Goal: Information Seeking & Learning: Learn about a topic

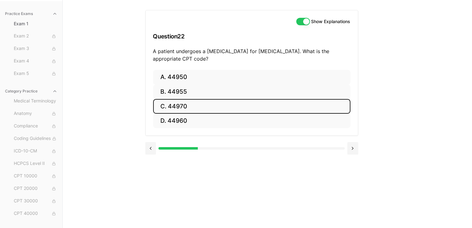
click at [177, 100] on button "C. 44970" at bounding box center [251, 106] width 197 height 15
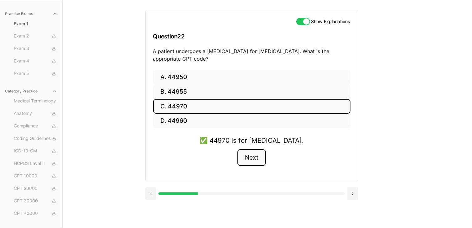
click at [250, 159] on button "Next" at bounding box center [251, 158] width 28 height 17
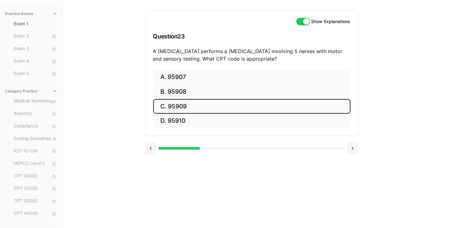
click at [204, 101] on button "C. 95909" at bounding box center [251, 106] width 197 height 15
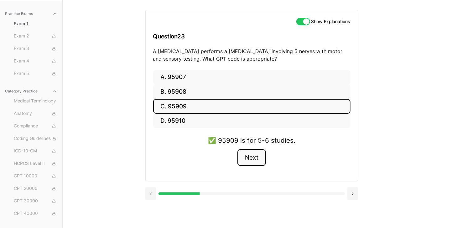
click at [250, 160] on button "Next" at bounding box center [251, 158] width 28 height 17
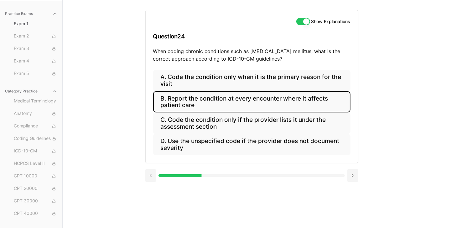
click at [195, 107] on button "B. Report the condition at every encounter where it affects patient care" at bounding box center [251, 101] width 197 height 21
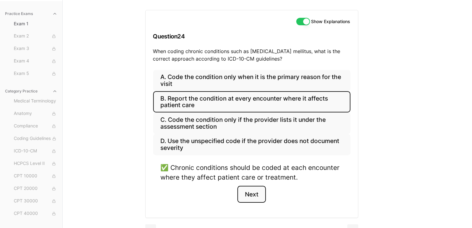
click at [249, 191] on button "Next" at bounding box center [251, 194] width 28 height 17
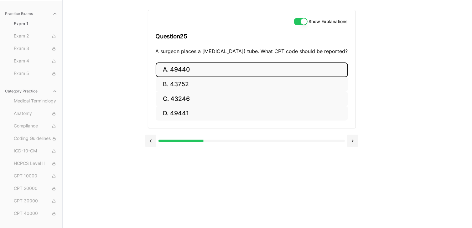
click at [185, 77] on button "A. 49440" at bounding box center [252, 70] width 192 height 15
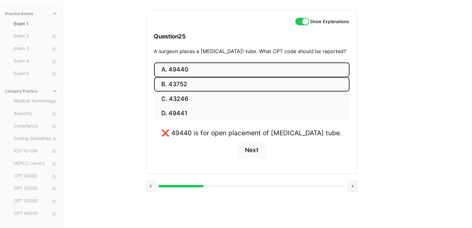
click at [176, 92] on button "B. 43752" at bounding box center [251, 84] width 195 height 15
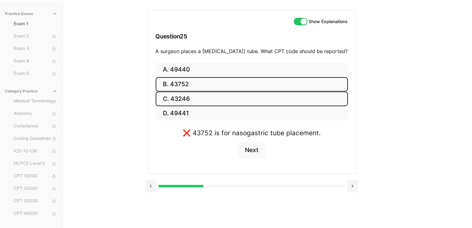
click at [177, 106] on button "C. 43246" at bounding box center [252, 99] width 192 height 15
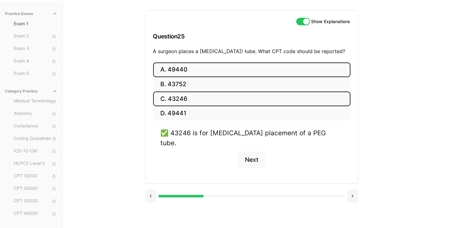
click at [192, 77] on button "A. 49440" at bounding box center [251, 70] width 197 height 15
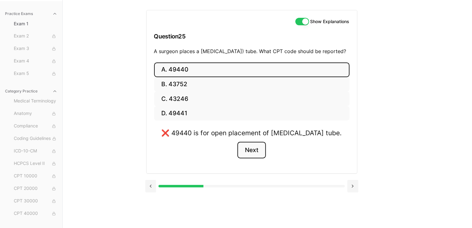
click at [254, 157] on button "Next" at bounding box center [251, 150] width 28 height 17
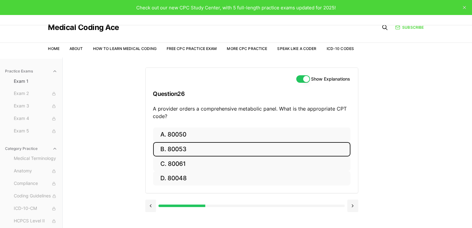
click at [175, 148] on button "B. 80053" at bounding box center [251, 149] width 197 height 15
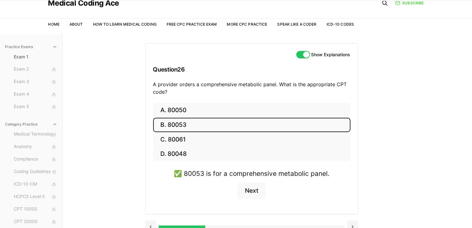
scroll to position [58, 0]
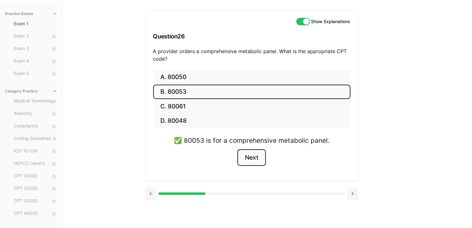
click at [251, 157] on button "Next" at bounding box center [251, 158] width 28 height 17
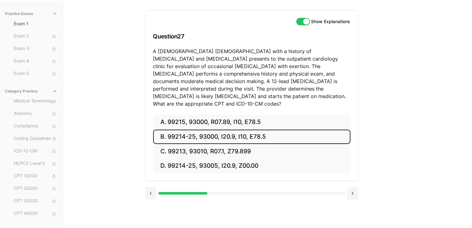
click at [206, 130] on button "B. 99214-25, 93000, I20.9, I10, E78.5" at bounding box center [251, 137] width 197 height 15
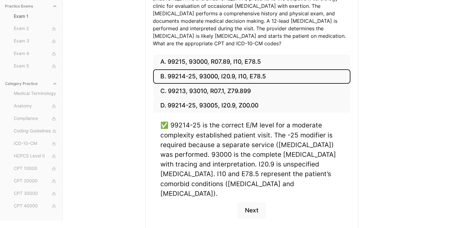
scroll to position [130, 0]
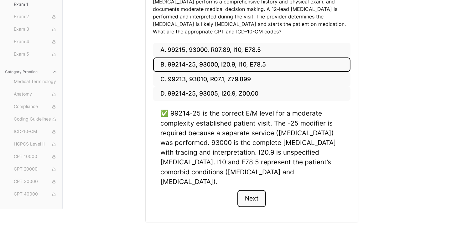
click at [252, 191] on button "Next" at bounding box center [251, 199] width 28 height 17
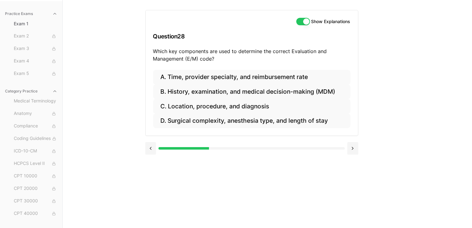
scroll to position [58, 0]
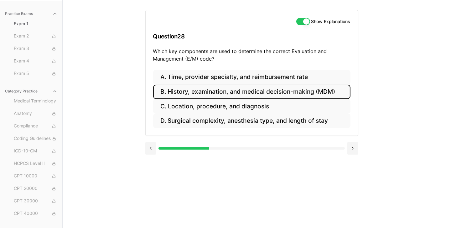
click at [230, 97] on button "B. History, examination, and medical decision-making (MDM)" at bounding box center [251, 92] width 197 height 15
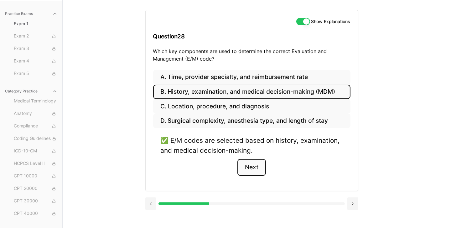
click at [250, 167] on button "Next" at bounding box center [251, 167] width 28 height 17
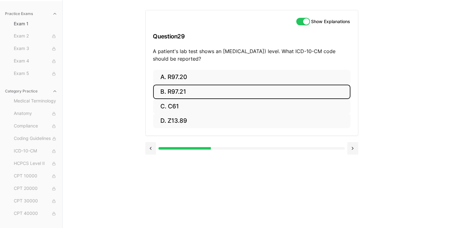
click at [187, 95] on button "B. R97.21" at bounding box center [251, 92] width 197 height 15
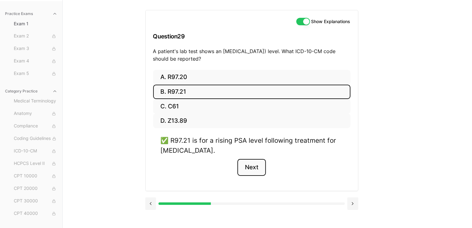
click at [253, 170] on button "Next" at bounding box center [251, 167] width 28 height 17
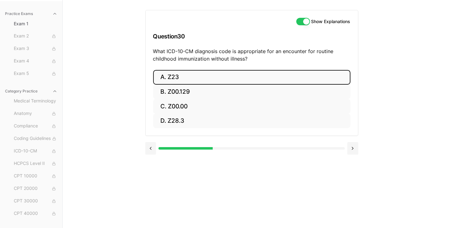
click at [184, 76] on button "A. Z23" at bounding box center [251, 77] width 197 height 15
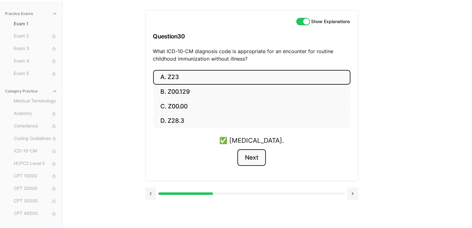
click at [248, 156] on button "Next" at bounding box center [251, 158] width 28 height 17
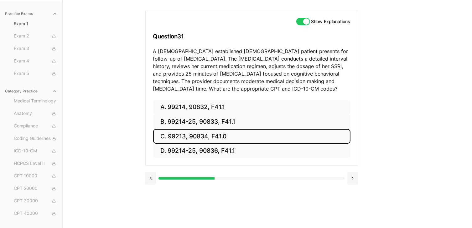
click at [213, 135] on button "C. 99213, 90834, F41.0" at bounding box center [251, 136] width 197 height 15
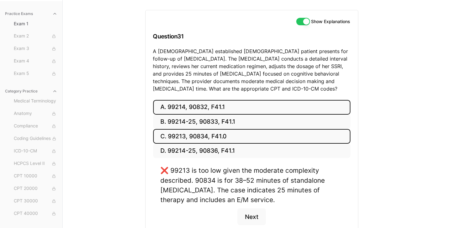
click at [211, 107] on button "A. 99214, 90832, F41.1" at bounding box center [251, 107] width 197 height 15
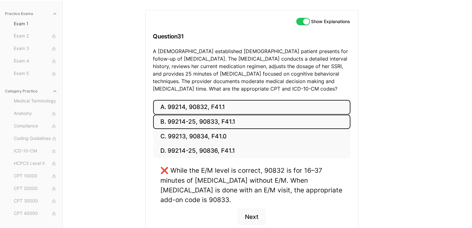
click at [210, 119] on button "B. 99214-25, 90833, F41.1" at bounding box center [251, 122] width 197 height 15
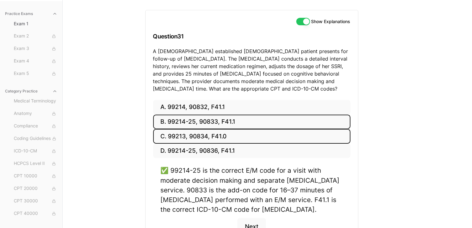
click at [197, 139] on button "C. 99213, 90834, F41.0" at bounding box center [251, 136] width 197 height 15
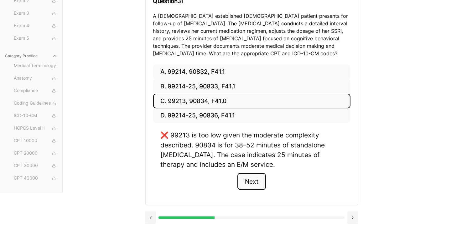
click at [260, 183] on button "Next" at bounding box center [251, 181] width 28 height 17
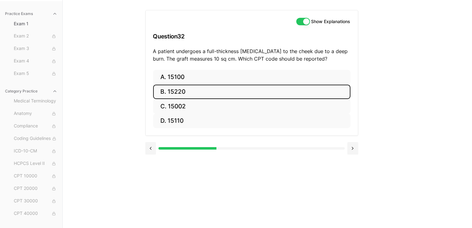
click at [185, 95] on button "B. 15220" at bounding box center [251, 92] width 197 height 15
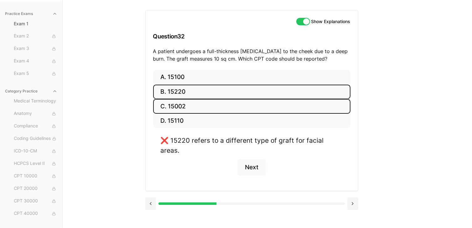
click at [177, 105] on button "C. 15002" at bounding box center [251, 106] width 197 height 15
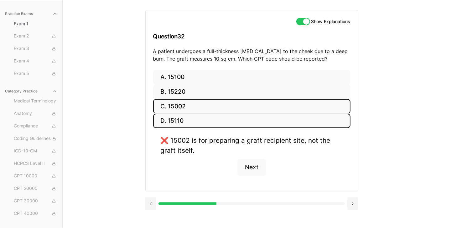
click at [173, 120] on button "D. 15110" at bounding box center [251, 121] width 197 height 15
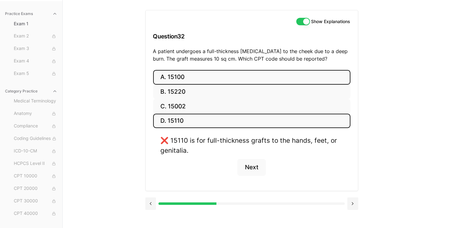
click at [185, 76] on button "A. 15100" at bounding box center [251, 77] width 197 height 15
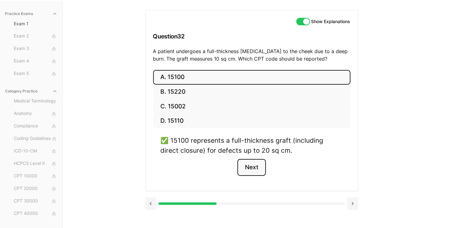
click at [253, 168] on button "Next" at bounding box center [251, 167] width 28 height 17
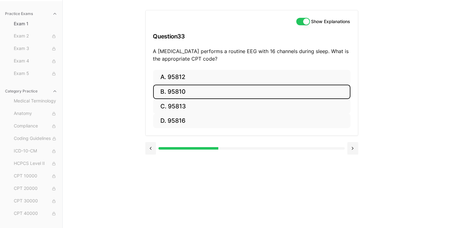
click at [182, 90] on button "B. 95810" at bounding box center [251, 92] width 197 height 15
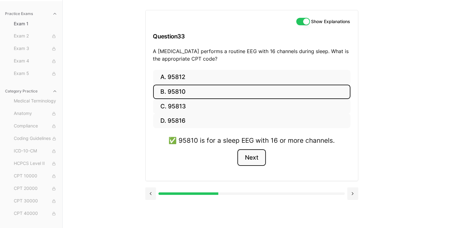
click at [258, 158] on button "Next" at bounding box center [251, 158] width 28 height 17
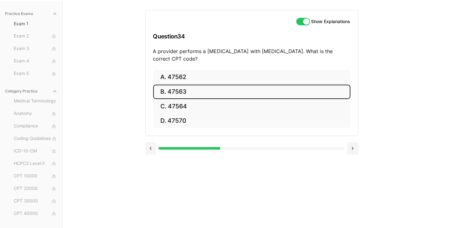
click at [174, 88] on button "B. 47563" at bounding box center [251, 92] width 197 height 15
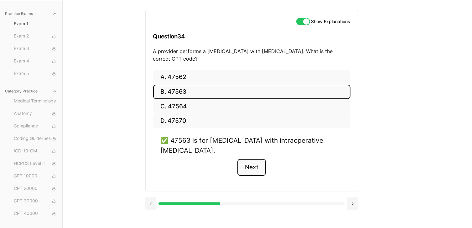
click at [261, 169] on button "Next" at bounding box center [251, 167] width 28 height 17
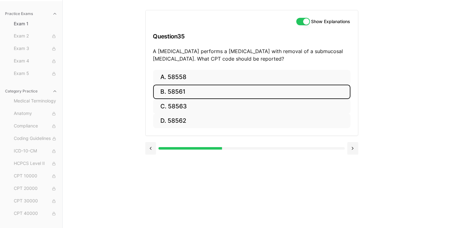
click at [180, 90] on button "B. 58561" at bounding box center [251, 92] width 197 height 15
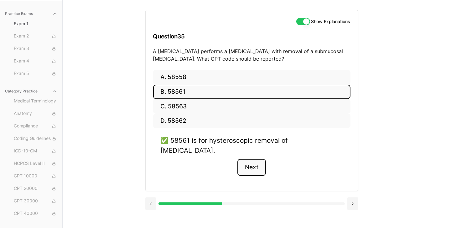
click at [259, 159] on button "Next" at bounding box center [251, 167] width 28 height 17
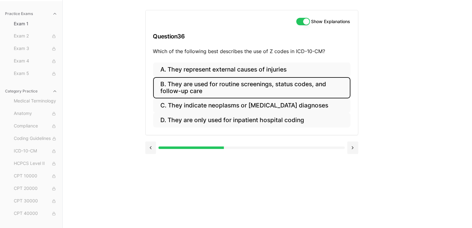
click at [181, 93] on button "B. They are used for routine screenings, status codes, and follow-up care" at bounding box center [251, 87] width 197 height 21
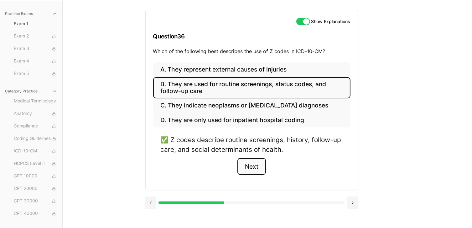
click at [254, 167] on button "Next" at bounding box center [251, 166] width 28 height 17
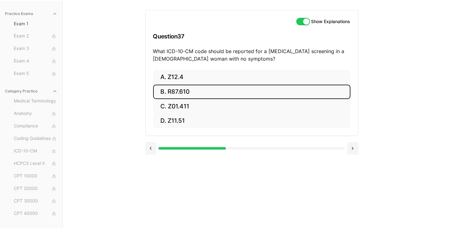
click at [192, 95] on button "B. R87.610" at bounding box center [251, 92] width 197 height 15
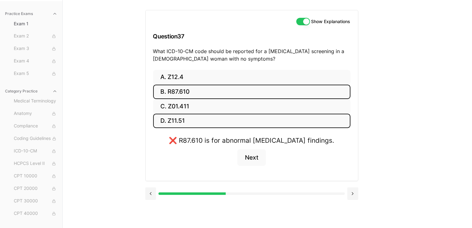
click at [185, 115] on button "D. Z11.51" at bounding box center [251, 121] width 197 height 15
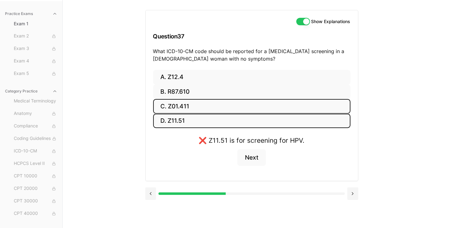
click at [187, 104] on button "C. Z01.411" at bounding box center [251, 106] width 197 height 15
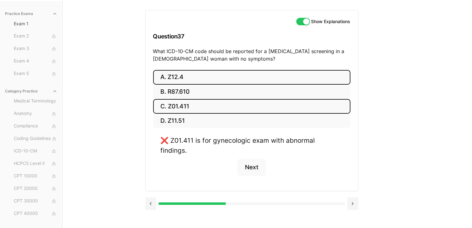
click at [186, 75] on button "A. Z12.4" at bounding box center [251, 77] width 197 height 15
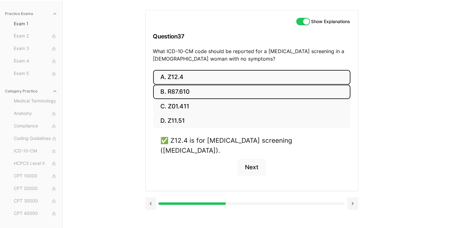
click at [193, 96] on button "B. R87.610" at bounding box center [251, 92] width 197 height 15
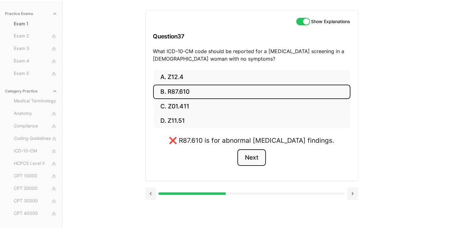
click at [251, 158] on button "Next" at bounding box center [251, 158] width 28 height 17
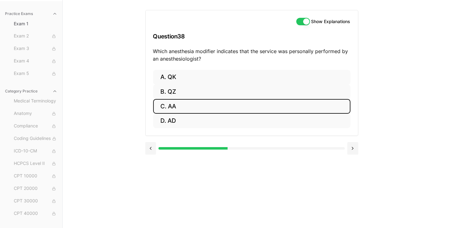
click at [179, 102] on button "C. AA" at bounding box center [251, 106] width 197 height 15
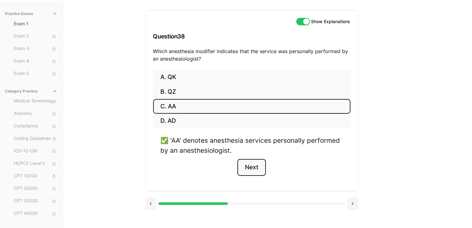
click at [249, 168] on button "Next" at bounding box center [251, 167] width 28 height 17
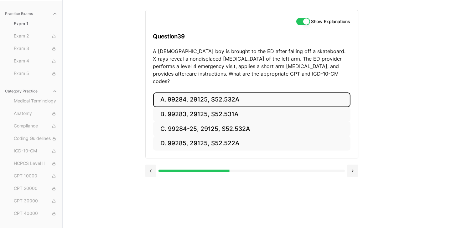
click at [199, 94] on button "A. 99284, 29125, S52.532A" at bounding box center [251, 100] width 197 height 15
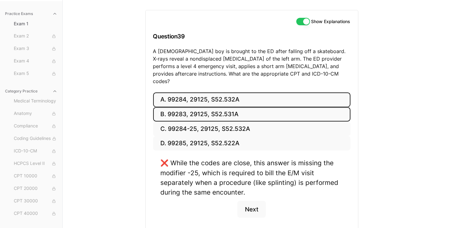
click at [197, 107] on button "B. 99283, 29125, S52.531A" at bounding box center [251, 114] width 197 height 15
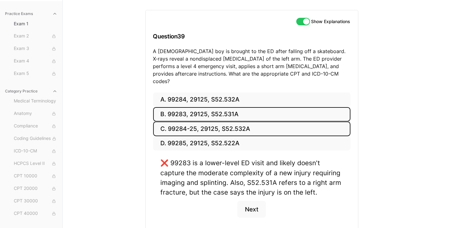
click at [199, 122] on button "C. 99284-25, 29125, S52.532A" at bounding box center [251, 129] width 197 height 15
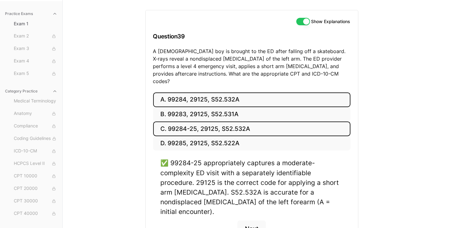
click at [192, 93] on button "A. 99284, 29125, S52.532A" at bounding box center [251, 100] width 197 height 15
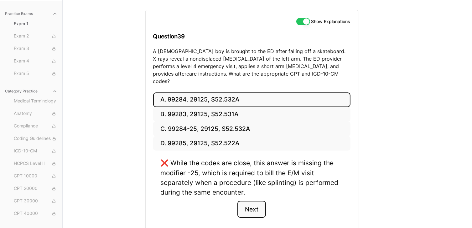
click at [246, 201] on button "Next" at bounding box center [251, 209] width 28 height 17
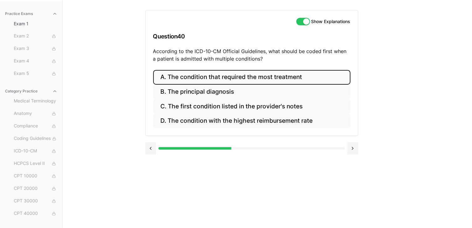
click at [238, 79] on button "A. The condition that required the most treatment" at bounding box center [251, 77] width 197 height 15
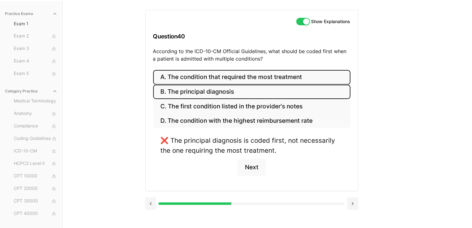
click at [227, 92] on button "B. The principal diagnosis" at bounding box center [251, 92] width 197 height 15
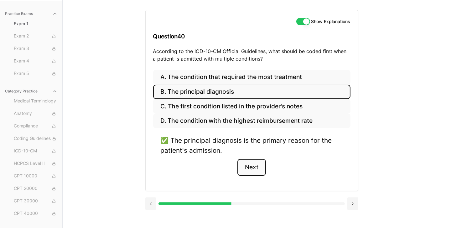
click at [249, 166] on button "Next" at bounding box center [251, 167] width 28 height 17
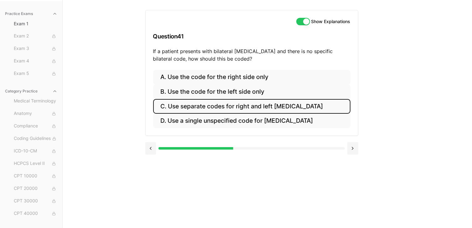
click at [230, 105] on button "C. Use separate codes for right and left [MEDICAL_DATA]" at bounding box center [251, 106] width 197 height 15
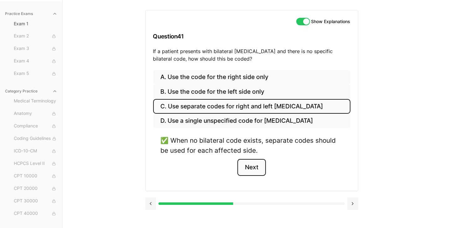
click at [257, 168] on button "Next" at bounding box center [251, 167] width 28 height 17
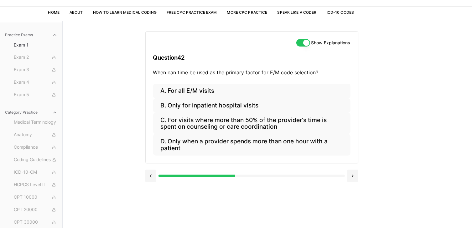
scroll to position [26, 0]
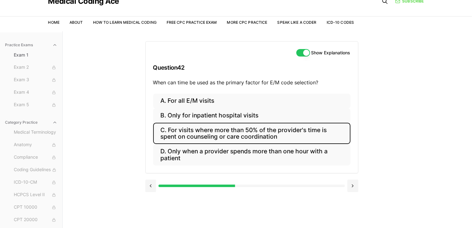
click at [258, 133] on button "C. For visits where more than 50% of the provider's time is spent on counseling…" at bounding box center [251, 133] width 197 height 21
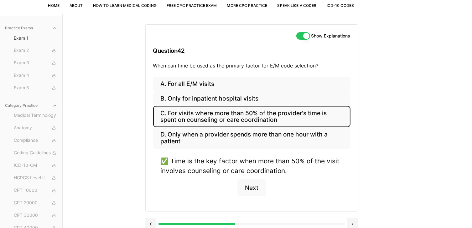
scroll to position [58, 0]
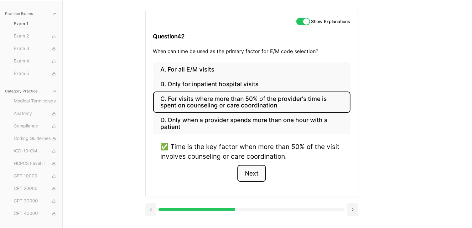
click at [255, 174] on button "Next" at bounding box center [251, 173] width 28 height 17
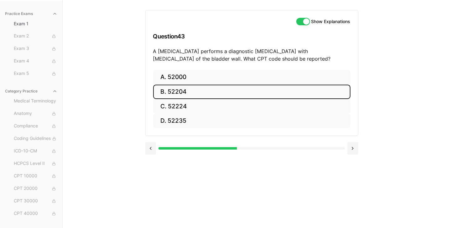
click at [170, 90] on button "B. 52204" at bounding box center [251, 92] width 197 height 15
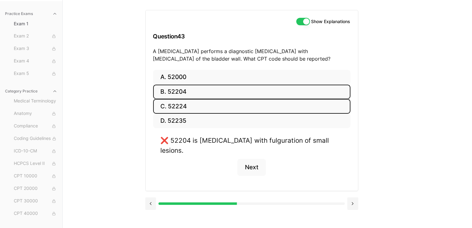
click at [186, 106] on button "C. 52224" at bounding box center [251, 106] width 197 height 15
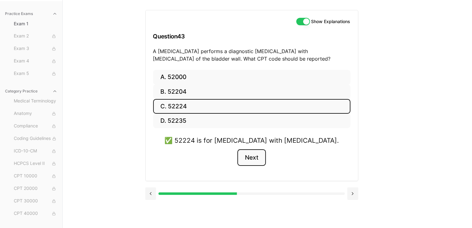
click at [249, 157] on button "Next" at bounding box center [251, 158] width 28 height 17
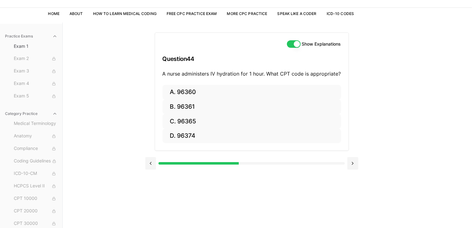
scroll to position [26, 0]
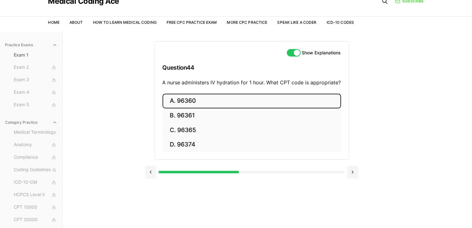
click at [188, 105] on button "A. 96360" at bounding box center [251, 101] width 178 height 15
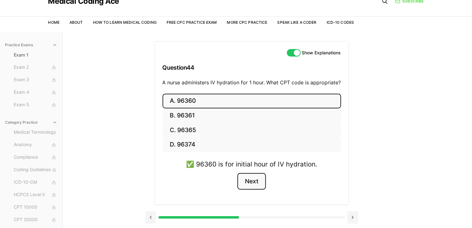
click at [257, 185] on button "Next" at bounding box center [251, 181] width 28 height 17
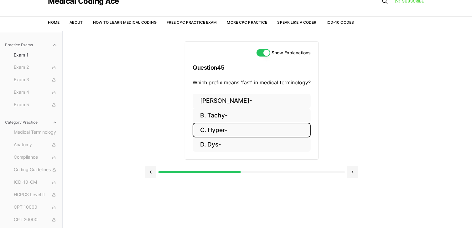
click at [215, 131] on button "C. Hyper-" at bounding box center [251, 130] width 118 height 15
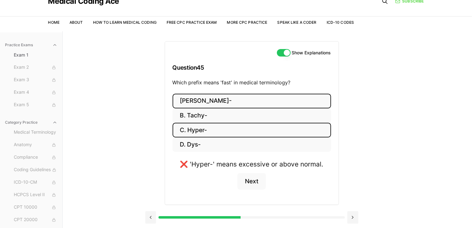
click at [206, 104] on button "[PERSON_NAME]-" at bounding box center [251, 101] width 158 height 15
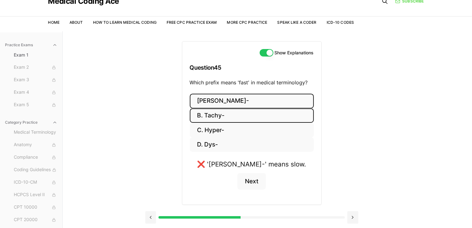
click at [212, 115] on button "B. Tachy-" at bounding box center [252, 116] width 124 height 15
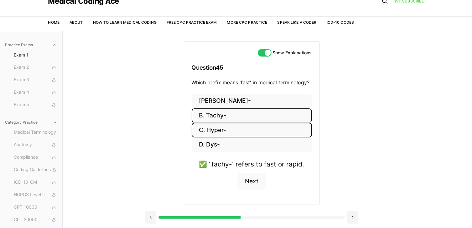
click at [228, 132] on button "C. Hyper-" at bounding box center [252, 130] width 120 height 15
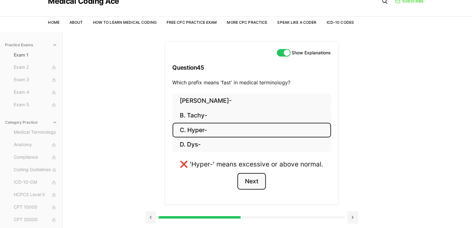
click at [253, 180] on button "Next" at bounding box center [251, 181] width 28 height 17
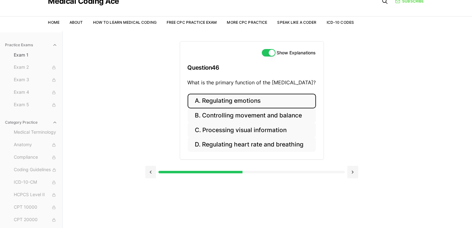
click at [241, 98] on button "A. Regulating emotions" at bounding box center [251, 101] width 128 height 15
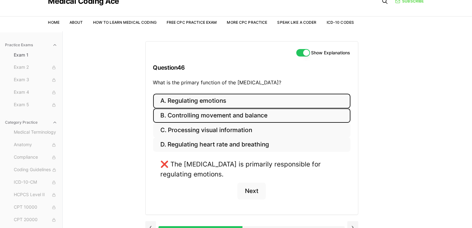
click at [244, 113] on button "B. Controlling movement and balance" at bounding box center [251, 116] width 197 height 15
click at [209, 100] on button "A. Regulating emotions" at bounding box center [251, 101] width 197 height 15
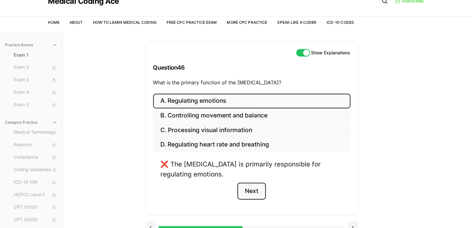
click at [249, 191] on button "Next" at bounding box center [251, 191] width 28 height 17
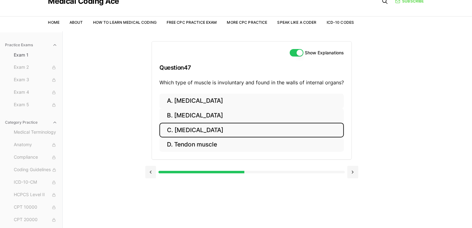
click at [215, 131] on button "C. [MEDICAL_DATA]" at bounding box center [251, 130] width 184 height 15
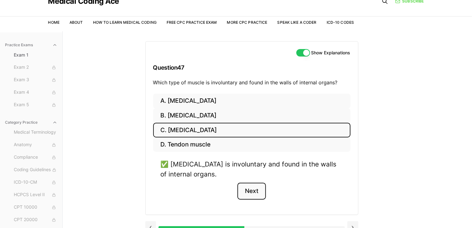
click at [254, 193] on button "Next" at bounding box center [251, 191] width 28 height 17
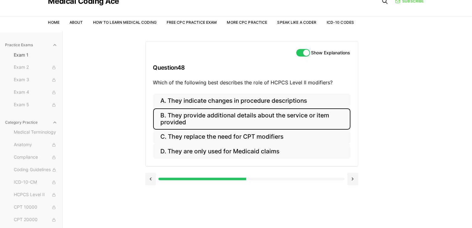
click at [190, 117] on button "B. They provide additional details about the service or item provided" at bounding box center [251, 119] width 197 height 21
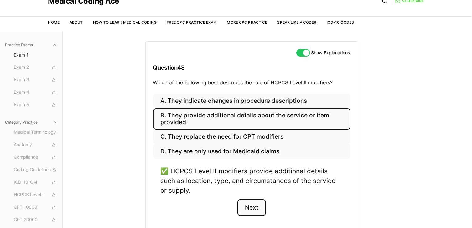
click at [251, 208] on button "Next" at bounding box center [251, 208] width 28 height 17
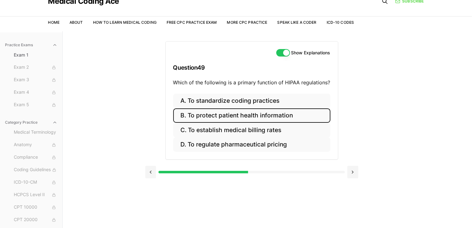
click at [222, 115] on button "B. To protect patient health information" at bounding box center [251, 116] width 157 height 15
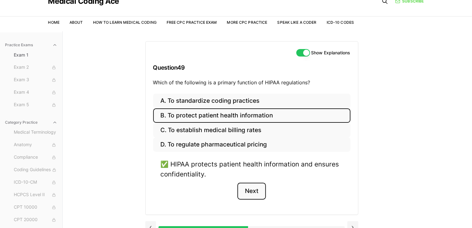
click at [257, 195] on button "Next" at bounding box center [251, 191] width 28 height 17
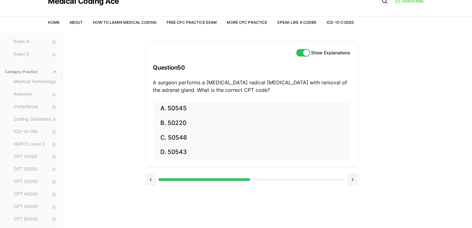
scroll to position [0, 0]
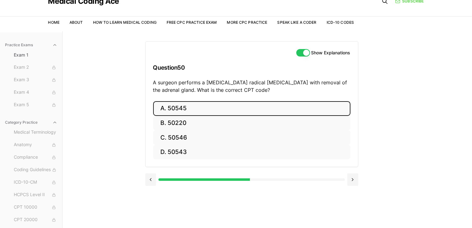
click at [195, 110] on button "A. 50545" at bounding box center [251, 108] width 197 height 15
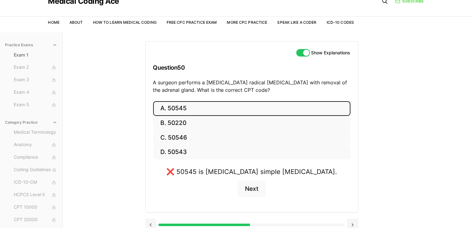
click at [195, 110] on button "A. 50545" at bounding box center [251, 108] width 197 height 15
click at [240, 189] on button "Next" at bounding box center [251, 189] width 28 height 17
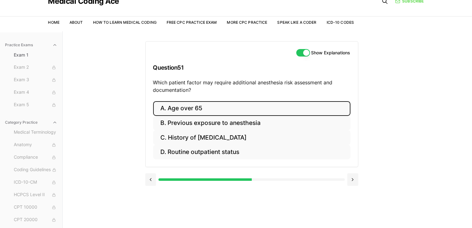
click at [180, 108] on button "A. Age over 65" at bounding box center [251, 108] width 197 height 15
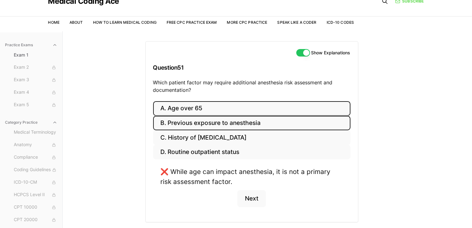
click at [187, 119] on button "B. Previous exposure to anesthesia" at bounding box center [251, 123] width 197 height 15
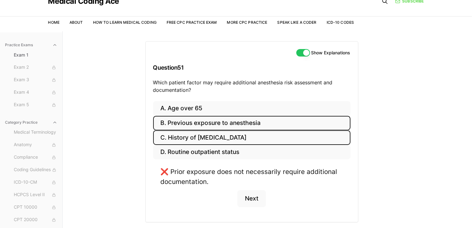
click at [197, 136] on button "C. History of [MEDICAL_DATA]" at bounding box center [251, 138] width 197 height 15
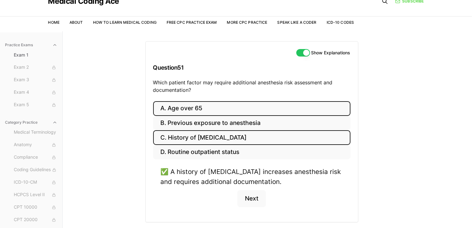
click at [211, 105] on button "A. Age over 65" at bounding box center [251, 108] width 197 height 15
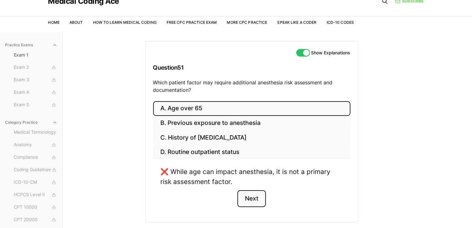
click at [253, 196] on button "Next" at bounding box center [251, 199] width 28 height 17
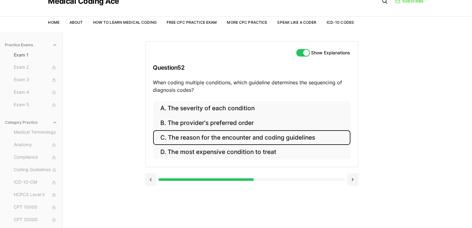
click at [225, 139] on button "C. The reason for the encounter and coding guidelines" at bounding box center [251, 138] width 197 height 15
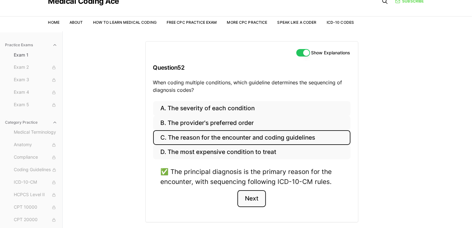
click at [253, 197] on button "Next" at bounding box center [251, 199] width 28 height 17
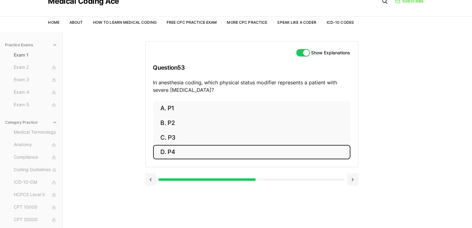
click at [184, 157] on button "D. P4" at bounding box center [251, 152] width 197 height 15
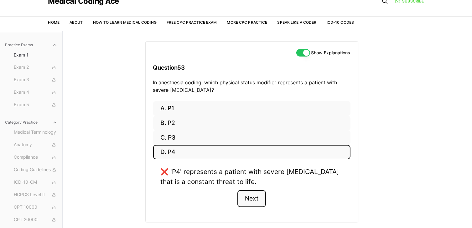
click at [256, 200] on button "Next" at bounding box center [251, 199] width 28 height 17
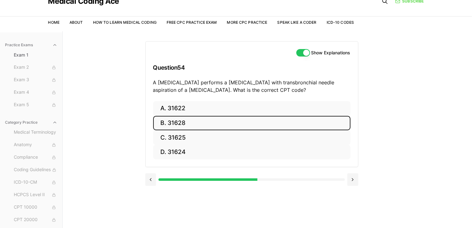
click at [172, 125] on button "B. 31628" at bounding box center [251, 123] width 197 height 15
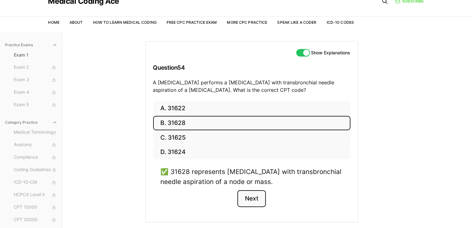
click at [260, 197] on button "Next" at bounding box center [251, 199] width 28 height 17
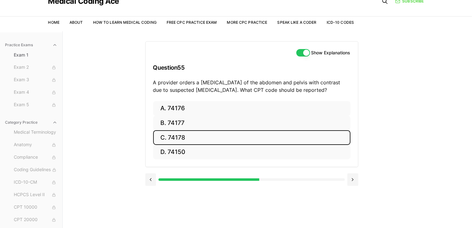
click at [170, 137] on button "C. 74178" at bounding box center [251, 138] width 197 height 15
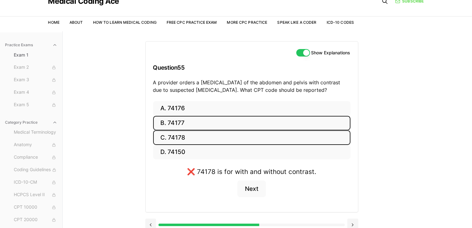
click at [171, 121] on button "B. 74177" at bounding box center [251, 123] width 197 height 15
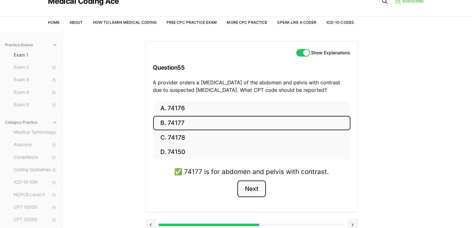
click at [246, 188] on button "Next" at bounding box center [251, 189] width 28 height 17
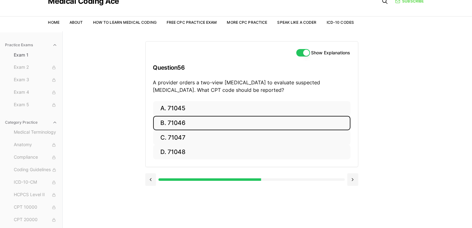
click at [171, 119] on button "B. 71046" at bounding box center [251, 123] width 197 height 15
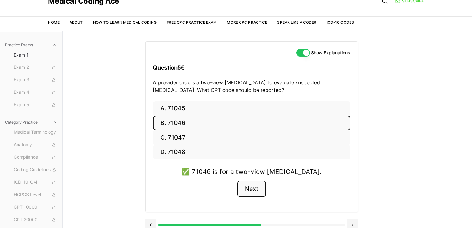
click at [248, 191] on button "Next" at bounding box center [251, 189] width 28 height 17
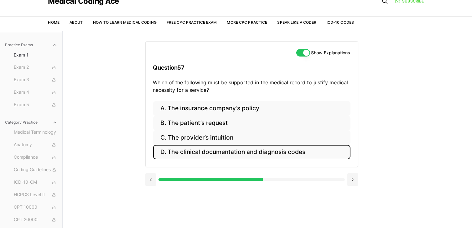
click at [229, 151] on button "D. The clinical documentation and diagnosis codes" at bounding box center [251, 152] width 197 height 15
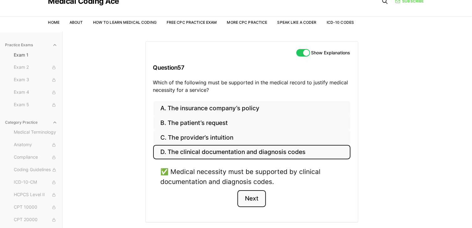
click at [250, 198] on button "Next" at bounding box center [251, 199] width 28 height 17
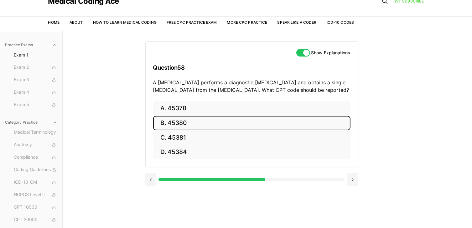
click at [170, 122] on button "B. 45380" at bounding box center [251, 123] width 197 height 15
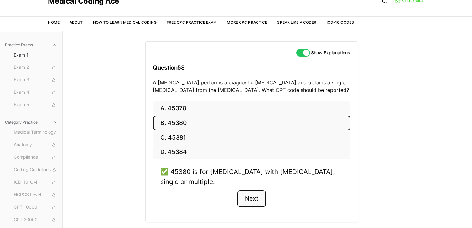
click at [249, 199] on button "Next" at bounding box center [251, 199] width 28 height 17
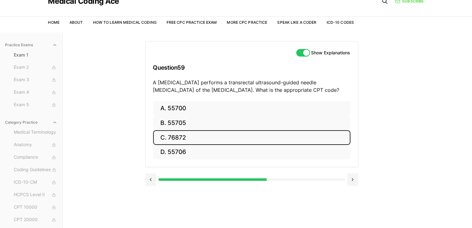
click at [178, 138] on button "C. 76872" at bounding box center [251, 138] width 197 height 15
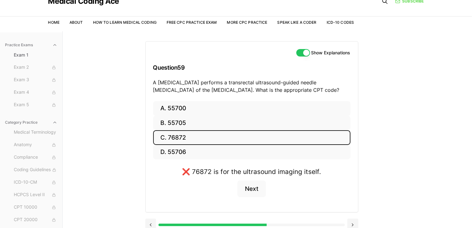
click at [178, 138] on button "C. 76872" at bounding box center [251, 138] width 197 height 15
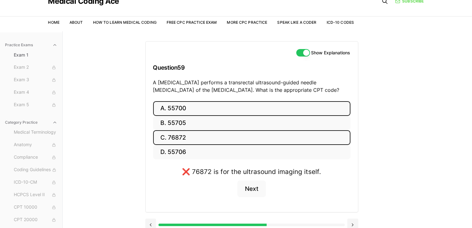
click at [176, 108] on button "A. 55700" at bounding box center [251, 108] width 197 height 15
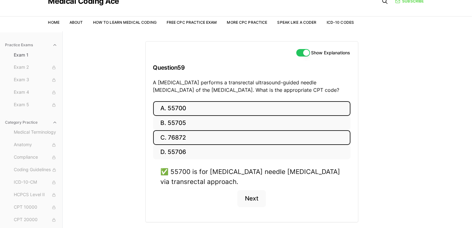
click at [194, 139] on button "C. 76872" at bounding box center [251, 138] width 197 height 15
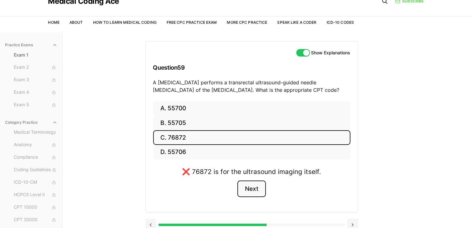
click at [251, 188] on button "Next" at bounding box center [251, 189] width 28 height 17
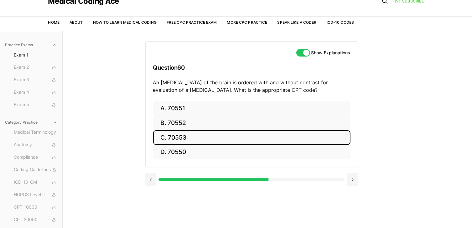
click at [179, 139] on button "C. 70553" at bounding box center [251, 138] width 197 height 15
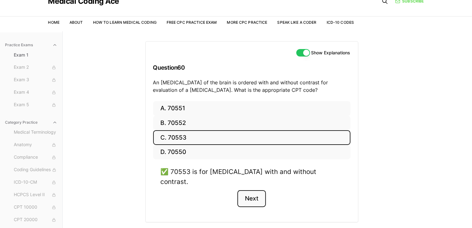
click at [251, 191] on button "Next" at bounding box center [251, 199] width 28 height 17
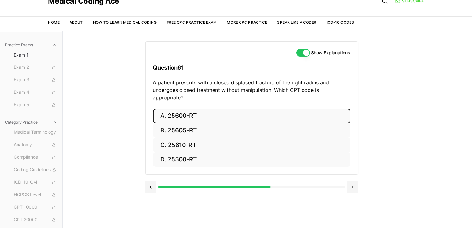
click at [182, 113] on button "A. 25600-RT" at bounding box center [251, 116] width 197 height 15
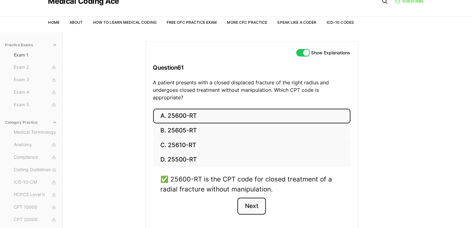
click at [249, 198] on button "Next" at bounding box center [251, 206] width 28 height 17
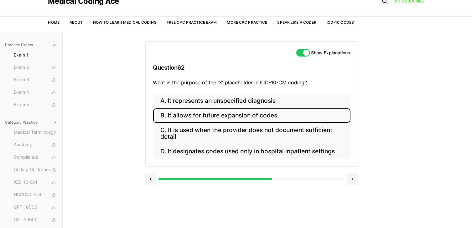
click at [223, 114] on button "B. It allows for future expansion of codes" at bounding box center [251, 116] width 197 height 15
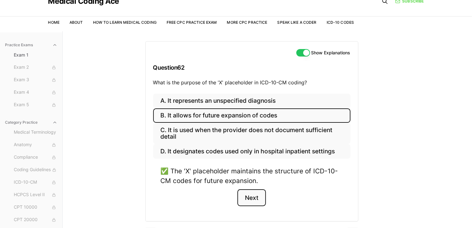
click at [248, 200] on button "Next" at bounding box center [251, 198] width 28 height 17
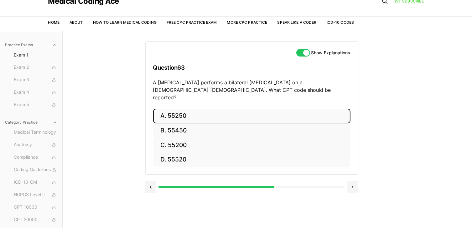
click at [189, 110] on button "A. 55250" at bounding box center [251, 116] width 197 height 15
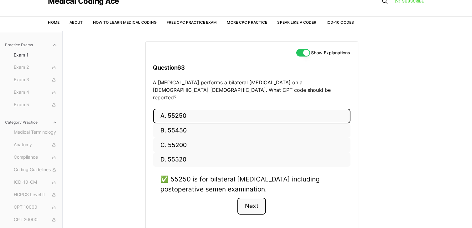
click at [253, 198] on button "Next" at bounding box center [251, 206] width 28 height 17
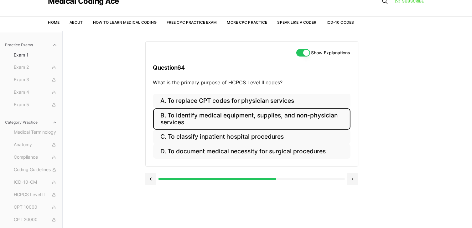
click at [177, 115] on button "B. To identify medical equipment, supplies, and non-physician services" at bounding box center [251, 119] width 197 height 21
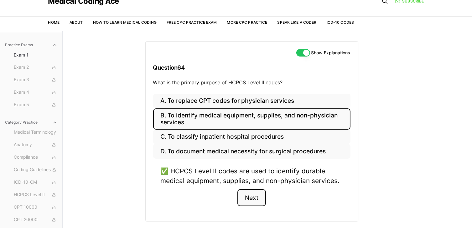
click at [253, 198] on button "Next" at bounding box center [251, 198] width 28 height 17
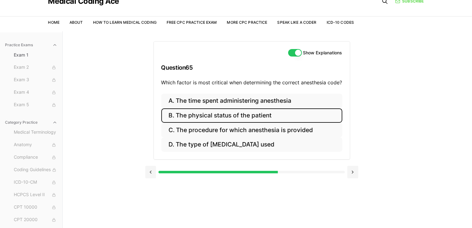
click at [235, 118] on button "B. The physical status of the patient" at bounding box center [251, 116] width 181 height 15
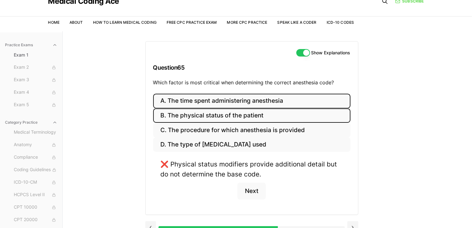
click at [240, 102] on button "A. The time spent administering anesthesia" at bounding box center [251, 101] width 197 height 15
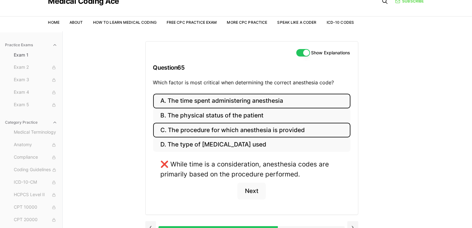
click at [233, 129] on button "C. The procedure for which anesthesia is provided" at bounding box center [251, 130] width 197 height 15
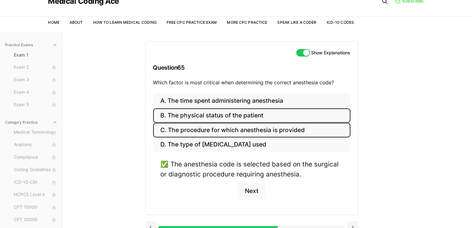
click at [244, 117] on button "B. The physical status of the patient" at bounding box center [251, 116] width 197 height 15
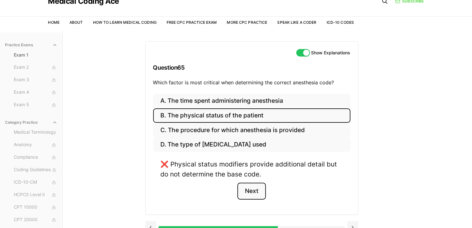
click at [251, 192] on button "Next" at bounding box center [251, 191] width 28 height 17
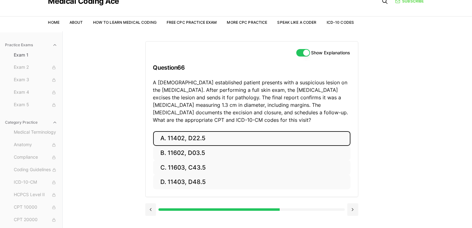
click at [191, 137] on button "A. 11402, D22.5" at bounding box center [251, 138] width 197 height 15
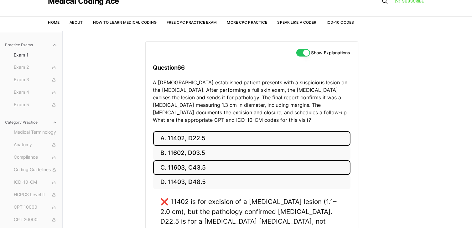
click at [194, 165] on button "C. 11603, C43.5" at bounding box center [251, 168] width 197 height 15
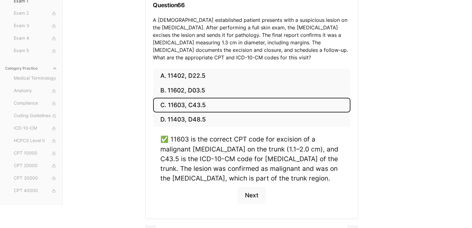
scroll to position [103, 0]
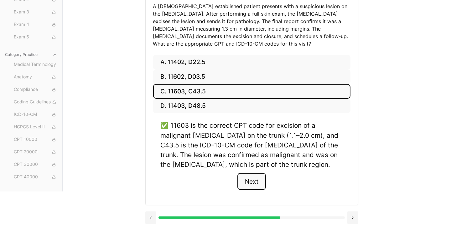
click at [249, 180] on button "Next" at bounding box center [251, 181] width 28 height 17
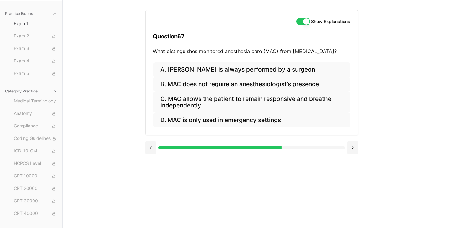
scroll to position [58, 0]
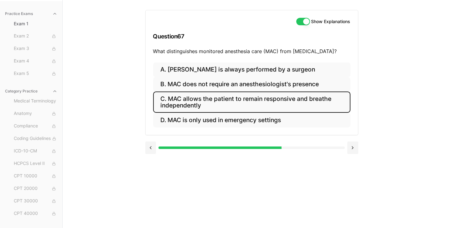
click at [225, 100] on button "C. MAC allows the patient to remain responsive and breathe independently" at bounding box center [251, 102] width 197 height 21
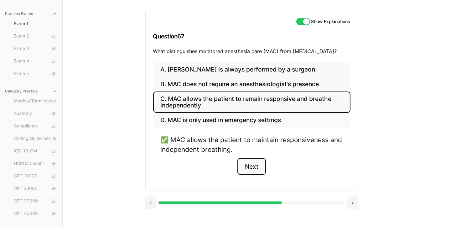
click at [248, 166] on button "Next" at bounding box center [251, 166] width 28 height 17
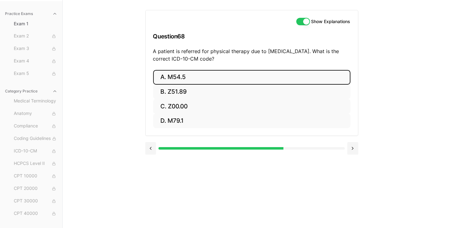
click at [202, 77] on button "A. M54.5" at bounding box center [251, 77] width 197 height 15
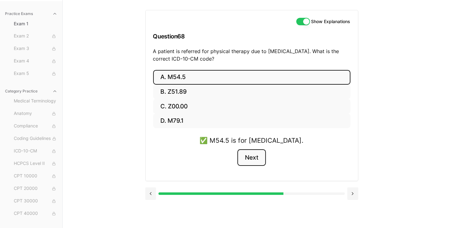
click at [258, 161] on button "Next" at bounding box center [251, 158] width 28 height 17
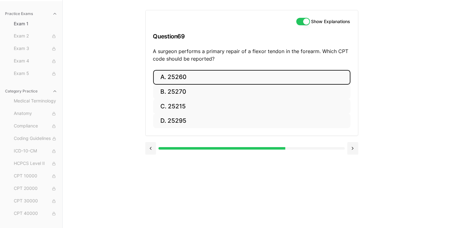
click at [180, 81] on button "A. 25260" at bounding box center [251, 77] width 197 height 15
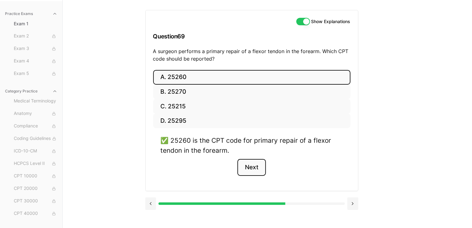
click at [252, 166] on button "Next" at bounding box center [251, 167] width 28 height 17
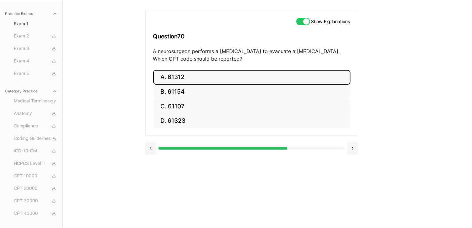
click at [190, 81] on button "A. 61312" at bounding box center [251, 77] width 197 height 15
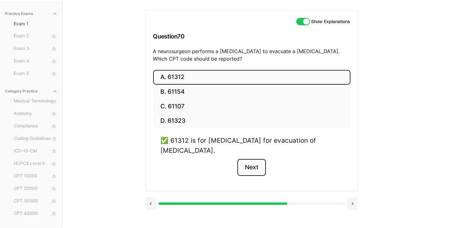
drag, startPoint x: 257, startPoint y: 172, endPoint x: 254, endPoint y: 169, distance: 3.3
click at [254, 170] on button "Next" at bounding box center [251, 167] width 28 height 17
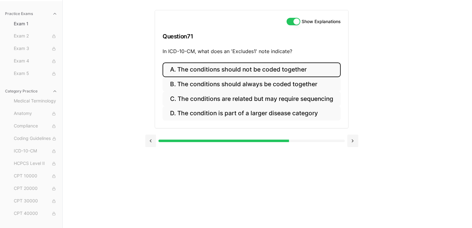
click at [253, 68] on button "A. The conditions should not be coded together" at bounding box center [251, 70] width 178 height 15
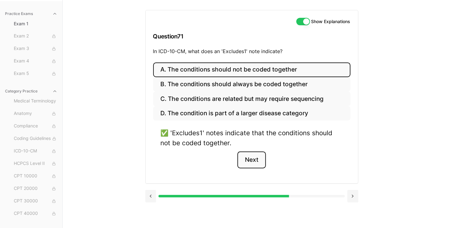
click at [256, 161] on button "Next" at bounding box center [251, 160] width 28 height 17
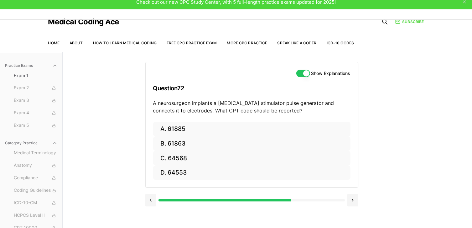
scroll to position [0, 0]
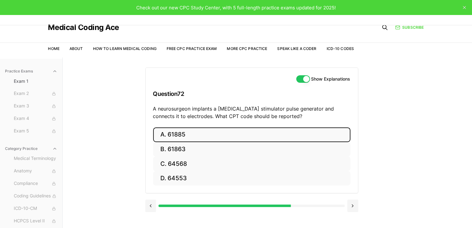
click at [177, 135] on button "A. 61885" at bounding box center [251, 135] width 197 height 15
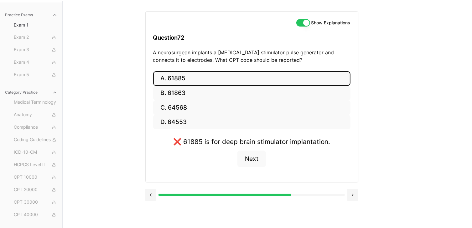
scroll to position [58, 0]
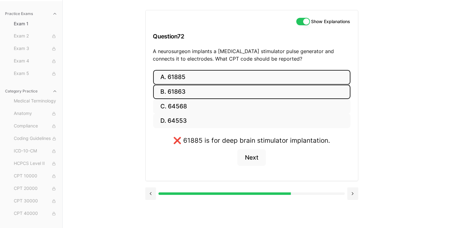
click at [188, 93] on button "B. 61863" at bounding box center [251, 92] width 197 height 15
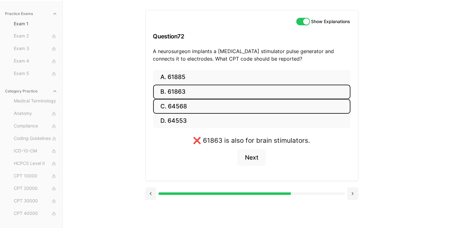
click at [185, 106] on button "C. 64568" at bounding box center [251, 106] width 197 height 15
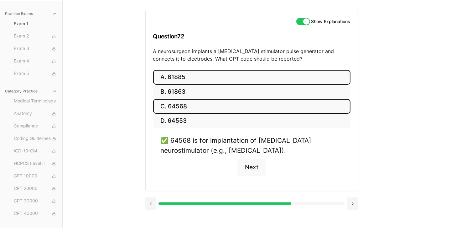
click at [187, 79] on button "A. 61885" at bounding box center [251, 77] width 197 height 15
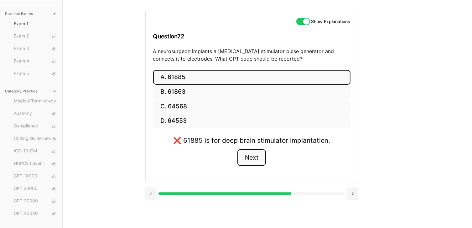
click at [245, 155] on button "Next" at bounding box center [251, 158] width 28 height 17
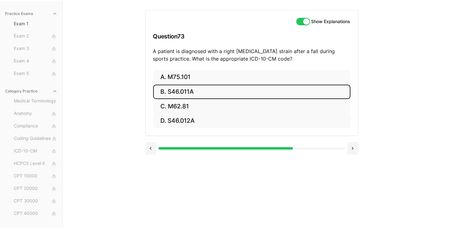
click at [190, 94] on button "B. S46.011A" at bounding box center [251, 92] width 197 height 15
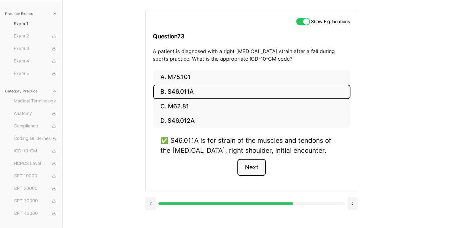
click at [263, 168] on button "Next" at bounding box center [251, 167] width 28 height 17
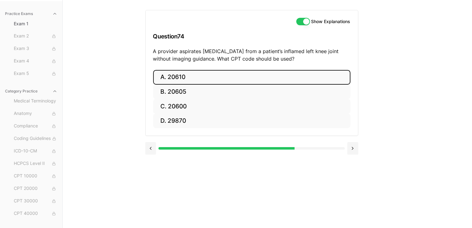
click at [172, 82] on button "A. 20610" at bounding box center [251, 77] width 197 height 15
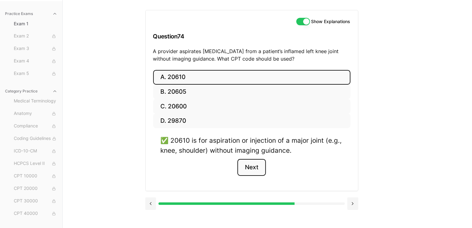
click at [254, 166] on button "Next" at bounding box center [251, 167] width 28 height 17
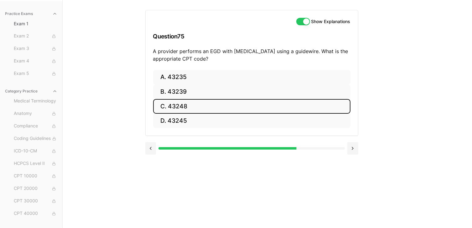
click at [183, 108] on button "C. 43248" at bounding box center [251, 106] width 197 height 15
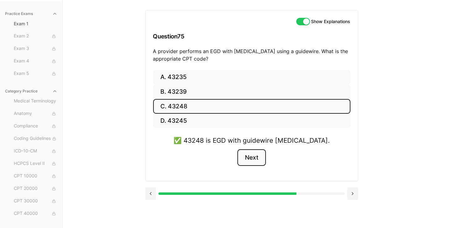
click at [255, 156] on button "Next" at bounding box center [251, 158] width 28 height 17
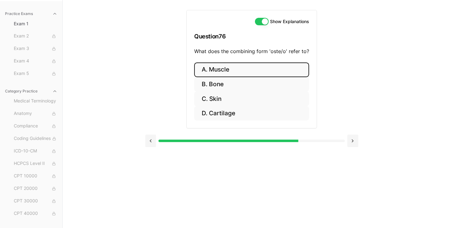
click at [222, 73] on button "A. Muscle" at bounding box center [251, 70] width 115 height 15
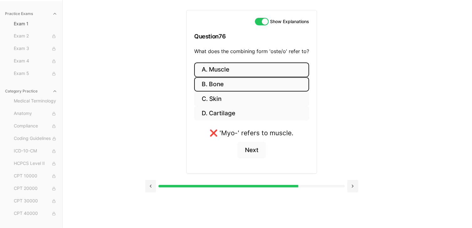
click at [220, 82] on button "B. Bone" at bounding box center [251, 84] width 115 height 15
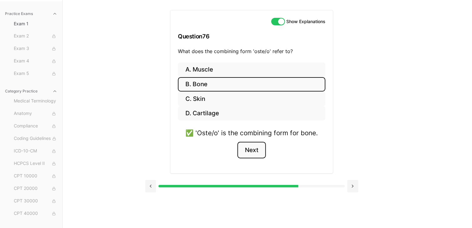
click at [249, 150] on button "Next" at bounding box center [251, 150] width 28 height 17
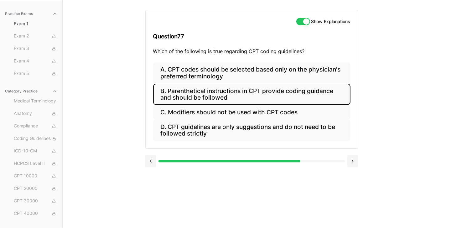
click at [234, 97] on button "B. Parenthetical instructions in CPT provide coding guidance and should be foll…" at bounding box center [251, 94] width 197 height 21
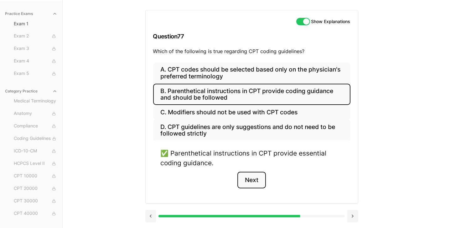
click at [246, 178] on button "Next" at bounding box center [251, 180] width 28 height 17
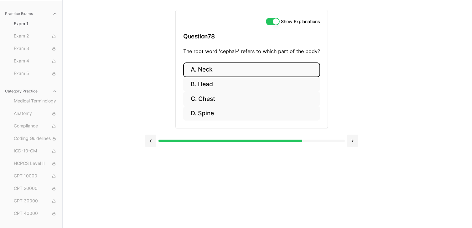
click at [203, 67] on button "A. Neck" at bounding box center [251, 70] width 137 height 15
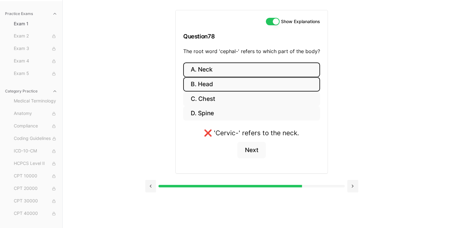
click at [203, 83] on button "B. Head" at bounding box center [251, 84] width 137 height 15
click at [207, 70] on button "A. Neck" at bounding box center [251, 70] width 137 height 15
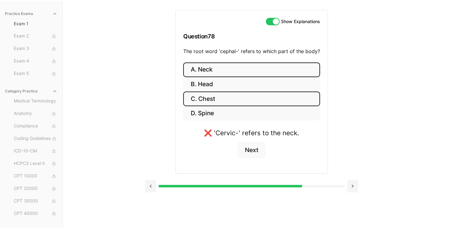
click at [212, 98] on button "C. Chest" at bounding box center [251, 99] width 137 height 15
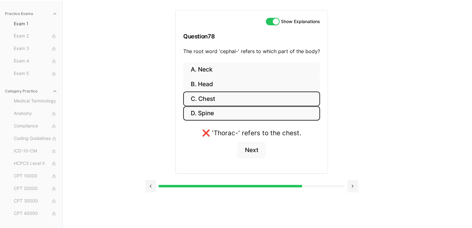
click at [208, 109] on button "D. Spine" at bounding box center [251, 113] width 137 height 15
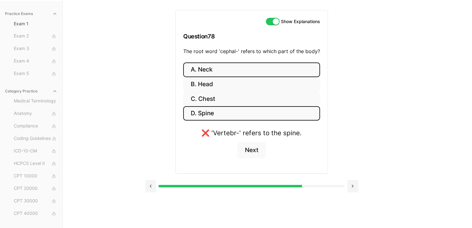
click at [211, 67] on button "A. Neck" at bounding box center [251, 70] width 137 height 15
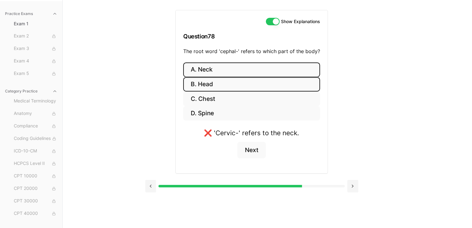
click at [212, 82] on button "B. Head" at bounding box center [251, 84] width 137 height 15
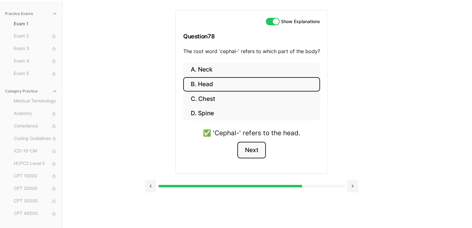
click at [256, 152] on button "Next" at bounding box center [251, 150] width 28 height 17
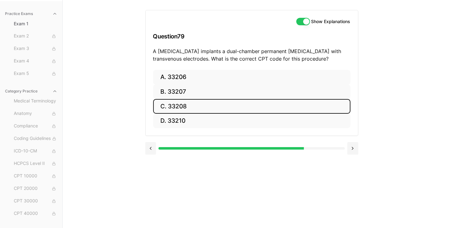
click at [178, 101] on button "C. 33208" at bounding box center [251, 106] width 197 height 15
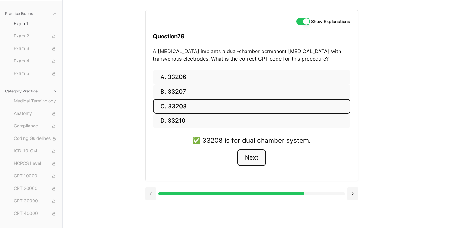
click at [255, 160] on button "Next" at bounding box center [251, 158] width 28 height 17
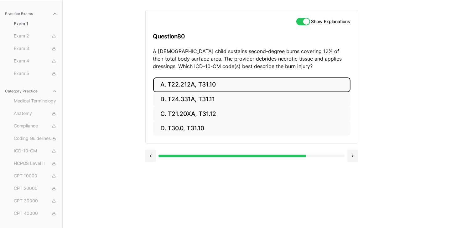
click at [212, 84] on button "A. T22.212A, T31.10" at bounding box center [251, 85] width 197 height 15
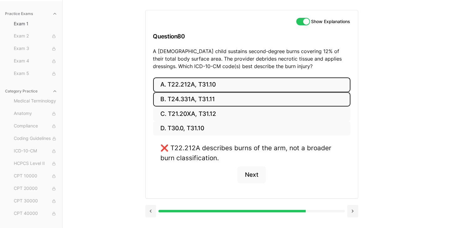
click at [209, 96] on button "B. T24.331A, T31.11" at bounding box center [251, 99] width 197 height 15
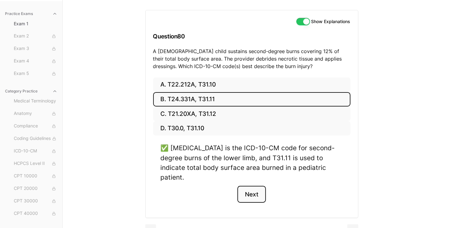
click at [251, 186] on button "Next" at bounding box center [251, 194] width 28 height 17
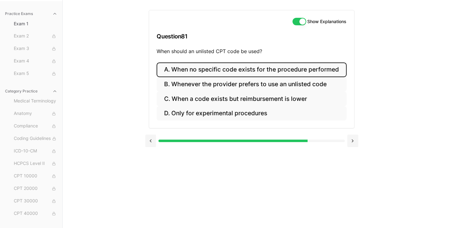
click at [223, 73] on button "A. When no specific code exists for the procedure performed" at bounding box center [251, 70] width 190 height 15
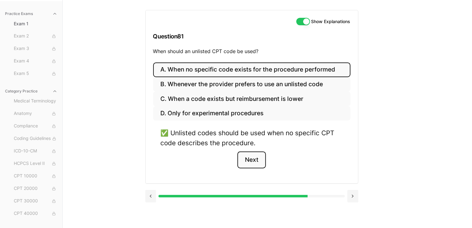
click at [253, 162] on button "Next" at bounding box center [251, 160] width 28 height 17
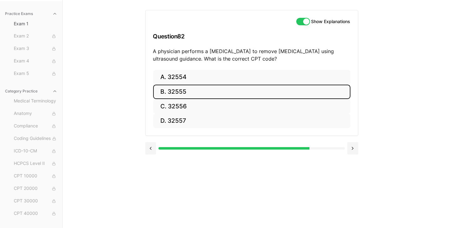
click at [179, 93] on button "B. 32555" at bounding box center [251, 92] width 197 height 15
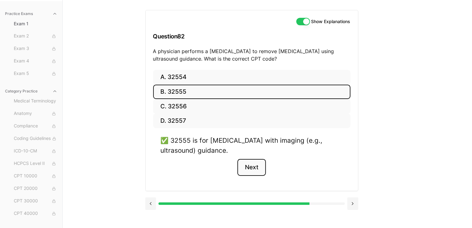
click at [251, 169] on button "Next" at bounding box center [251, 167] width 28 height 17
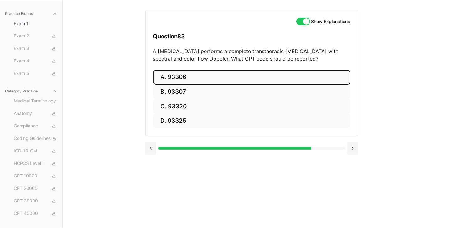
click at [185, 77] on button "A. 93306" at bounding box center [251, 77] width 197 height 15
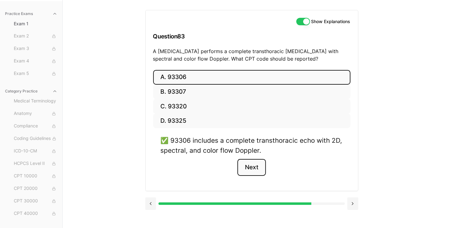
click at [253, 167] on button "Next" at bounding box center [251, 167] width 28 height 17
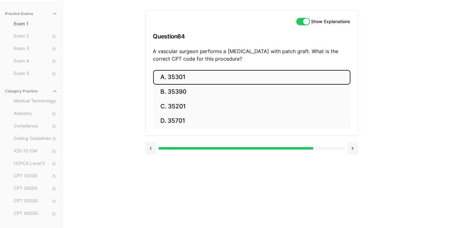
click at [184, 80] on button "A. 35301" at bounding box center [251, 77] width 197 height 15
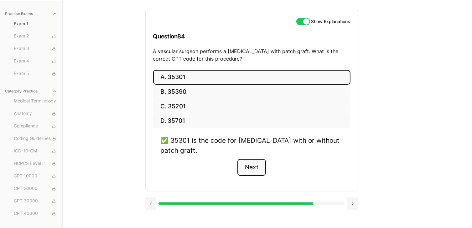
click at [254, 167] on button "Next" at bounding box center [251, 167] width 28 height 17
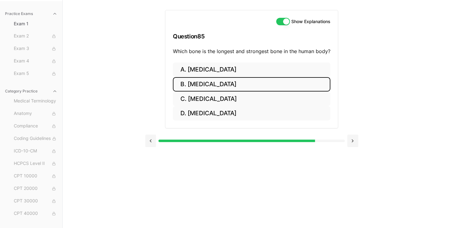
click at [201, 82] on button "B. [MEDICAL_DATA]" at bounding box center [251, 84] width 157 height 15
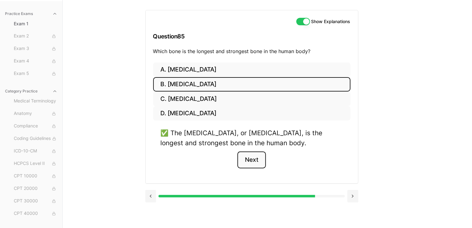
click at [248, 158] on button "Next" at bounding box center [251, 160] width 28 height 17
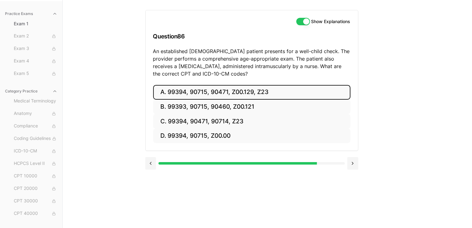
click at [163, 93] on button "A. 99394, 90715, 90471, Z00.129, Z23" at bounding box center [251, 92] width 197 height 15
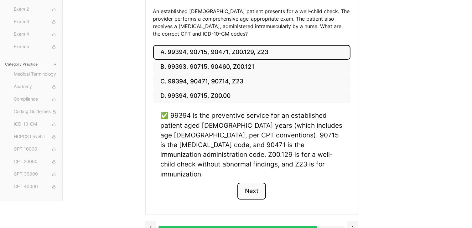
click at [248, 183] on button "Next" at bounding box center [251, 191] width 28 height 17
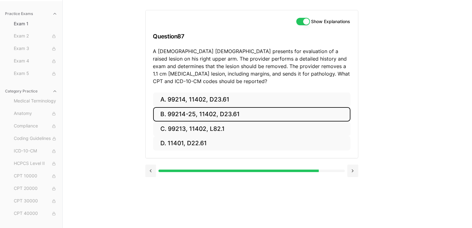
click at [190, 111] on button "B. 99214-25, 11402, D23.61" at bounding box center [251, 114] width 197 height 15
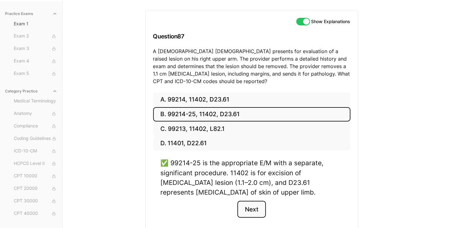
click at [254, 214] on button "Next" at bounding box center [251, 209] width 28 height 17
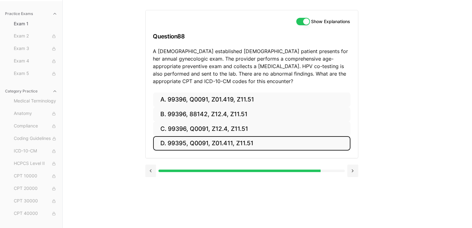
click at [218, 145] on button "D. 99395, Q0091, Z01.411, Z11.51" at bounding box center [251, 143] width 197 height 15
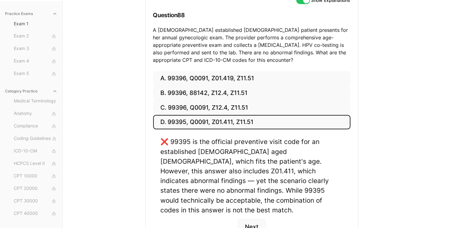
scroll to position [89, 0]
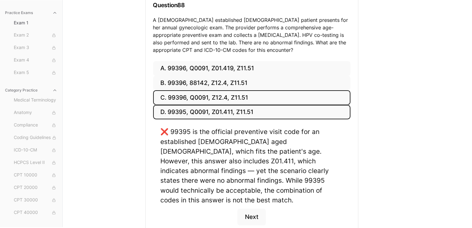
click at [199, 93] on button "C. 99396, Q0091, Z12.4, Z11.51" at bounding box center [251, 97] width 197 height 15
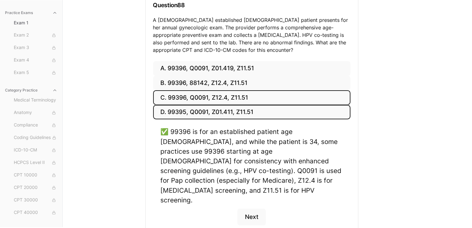
click at [202, 112] on button "D. 99395, Q0091, Z01.411, Z11.51" at bounding box center [251, 112] width 197 height 15
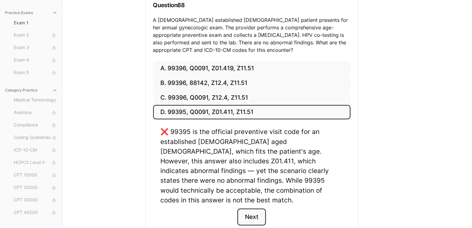
click at [254, 209] on button "Next" at bounding box center [251, 217] width 28 height 17
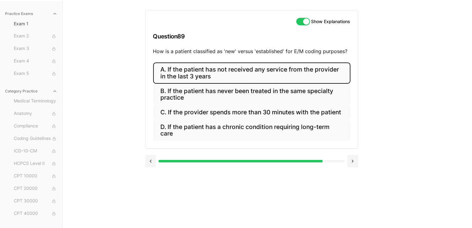
click at [209, 75] on button "A. If the patient has not received any service from the provider in the last 3 …" at bounding box center [251, 73] width 197 height 21
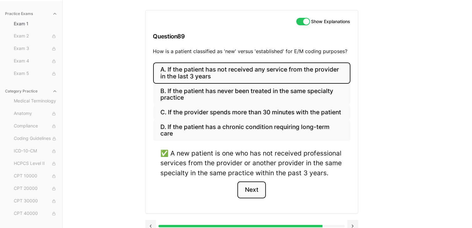
click at [249, 188] on button "Next" at bounding box center [251, 190] width 28 height 17
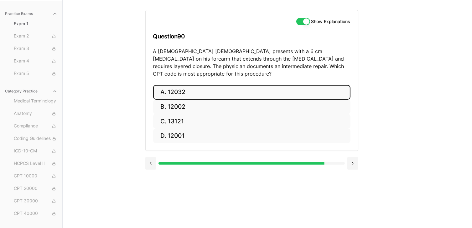
click at [187, 85] on button "A. 12032" at bounding box center [251, 92] width 197 height 15
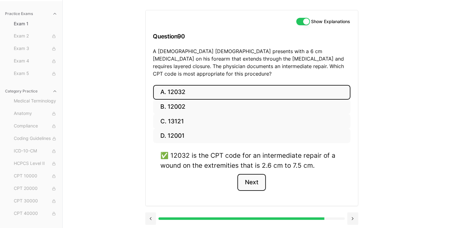
click at [249, 177] on button "Next" at bounding box center [251, 182] width 28 height 17
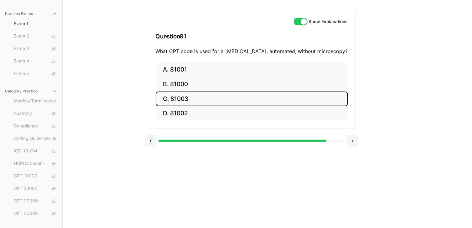
click at [189, 102] on button "C. 81003" at bounding box center [252, 99] width 192 height 15
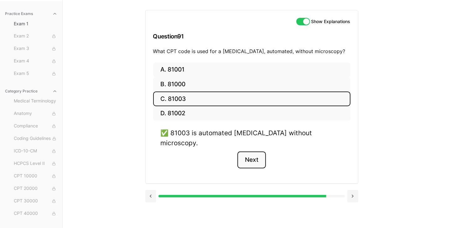
click at [250, 152] on button "Next" at bounding box center [251, 160] width 28 height 17
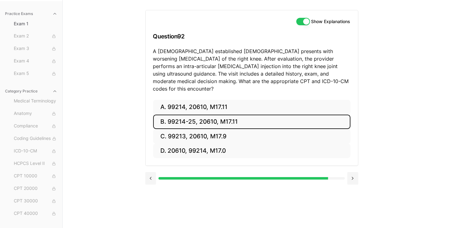
click at [199, 115] on button "B. 99214-25, 20610, M17.11" at bounding box center [251, 122] width 197 height 15
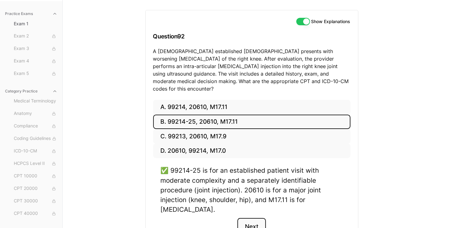
click at [253, 218] on button "Next" at bounding box center [251, 226] width 28 height 17
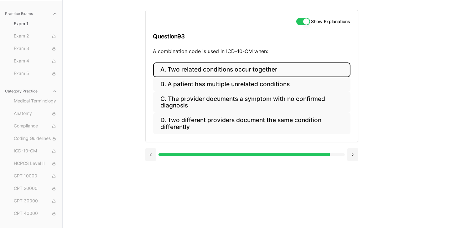
click at [185, 73] on button "A. Two related conditions occur together" at bounding box center [251, 70] width 197 height 15
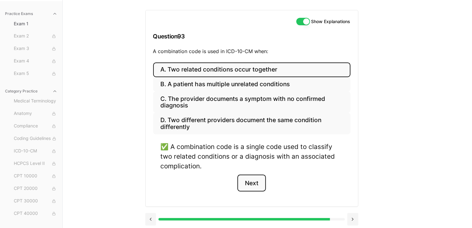
click at [249, 182] on button "Next" at bounding box center [251, 183] width 28 height 17
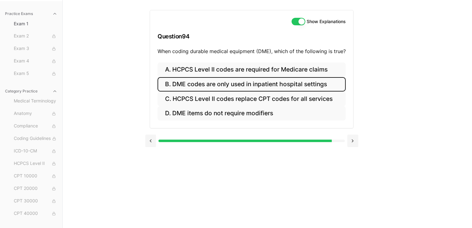
click at [220, 87] on button "B. DME codes are only used in inpatient hospital settings" at bounding box center [251, 84] width 188 height 15
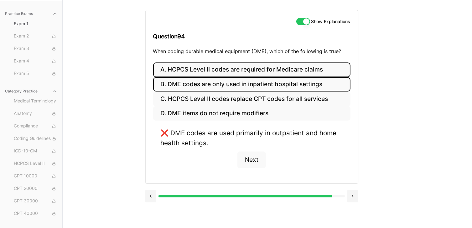
click at [225, 67] on button "A. HCPCS Level II codes are required for Medicare claims" at bounding box center [251, 70] width 197 height 15
click at [223, 83] on button "B. DME codes are only used in inpatient hospital settings" at bounding box center [251, 84] width 197 height 15
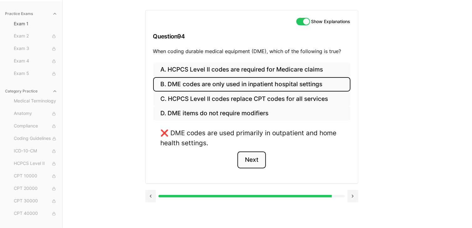
click at [246, 158] on button "Next" at bounding box center [251, 160] width 28 height 17
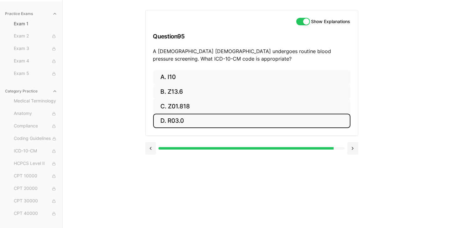
click at [176, 120] on button "D. R03.0" at bounding box center [251, 121] width 197 height 15
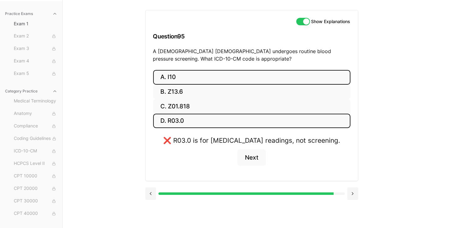
click at [166, 75] on button "A. I10" at bounding box center [251, 77] width 197 height 15
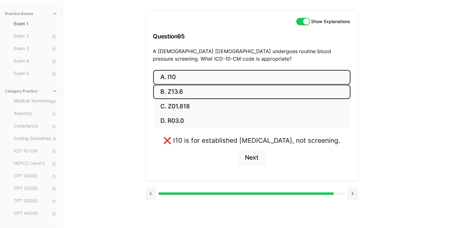
click at [188, 94] on button "B. Z13.6" at bounding box center [251, 92] width 197 height 15
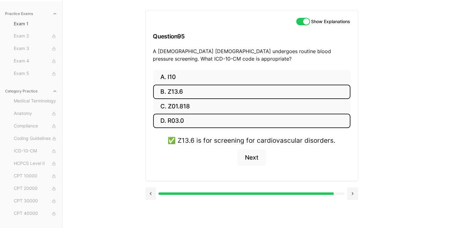
click at [183, 120] on button "D. R03.0" at bounding box center [251, 121] width 197 height 15
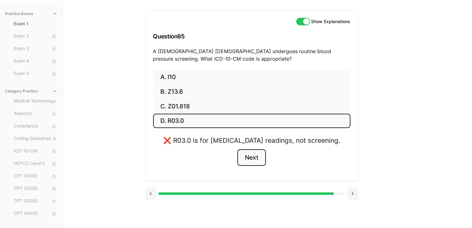
click at [255, 164] on button "Next" at bounding box center [251, 158] width 28 height 17
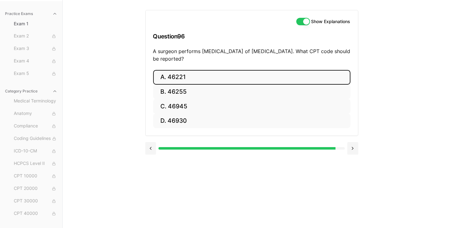
click at [161, 74] on button "A. 46221" at bounding box center [251, 77] width 197 height 15
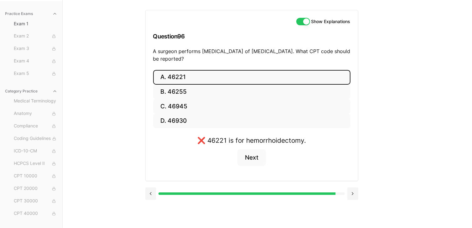
click at [177, 77] on button "A. 46221" at bounding box center [251, 77] width 197 height 15
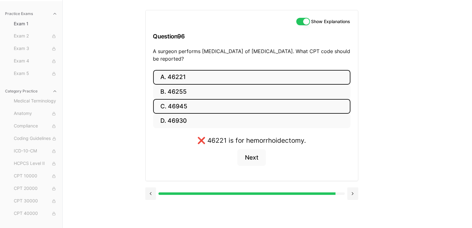
click at [188, 110] on button "C. 46945" at bounding box center [251, 106] width 197 height 15
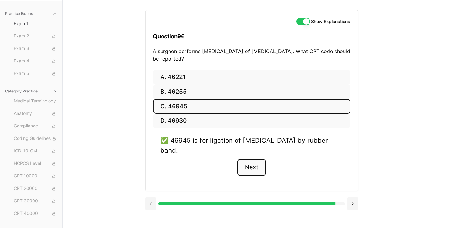
click at [253, 168] on button "Next" at bounding box center [251, 167] width 28 height 17
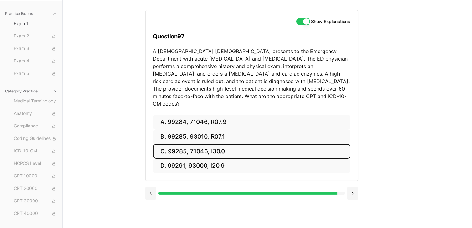
click at [202, 144] on button "C. 99285, 71046, I30.0" at bounding box center [251, 151] width 197 height 15
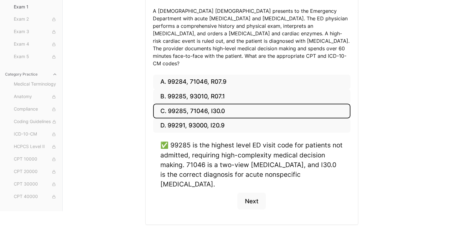
scroll to position [100, 0]
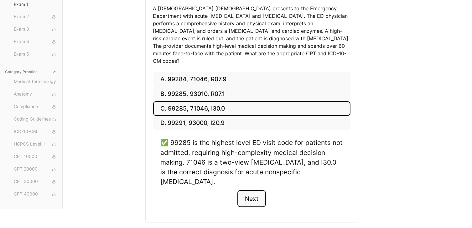
click at [253, 191] on button "Next" at bounding box center [251, 199] width 28 height 17
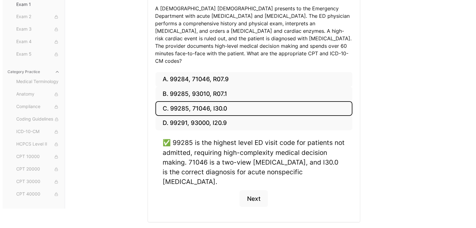
scroll to position [58, 0]
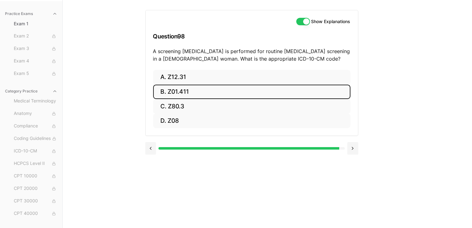
click at [177, 95] on button "B. Z01.411" at bounding box center [251, 92] width 197 height 15
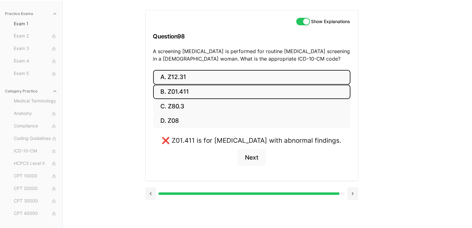
click at [188, 77] on button "A. Z12.31" at bounding box center [251, 77] width 197 height 15
click at [173, 90] on button "B. Z01.411" at bounding box center [251, 92] width 197 height 15
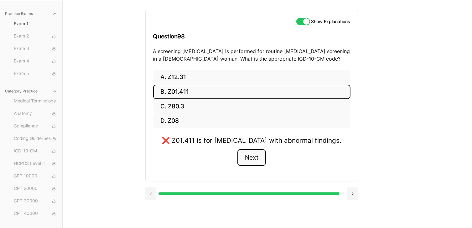
click at [252, 164] on button "Next" at bounding box center [251, 158] width 28 height 17
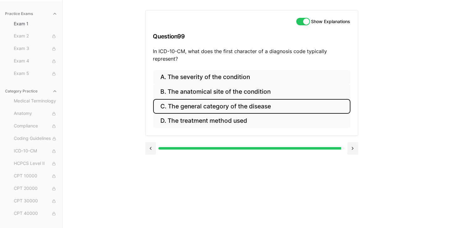
click at [212, 109] on button "C. The general category of the disease" at bounding box center [251, 106] width 197 height 15
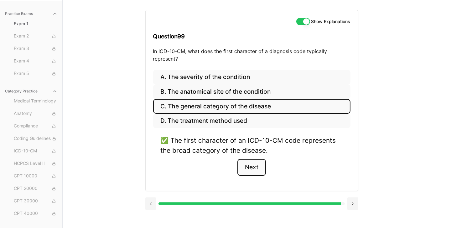
click at [249, 164] on button "Next" at bounding box center [251, 167] width 28 height 17
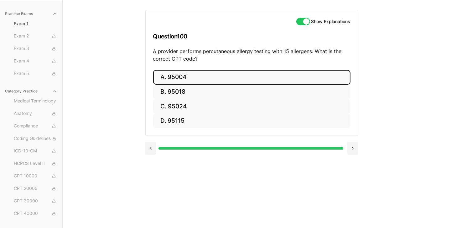
click at [177, 75] on button "A. 95004" at bounding box center [251, 77] width 197 height 15
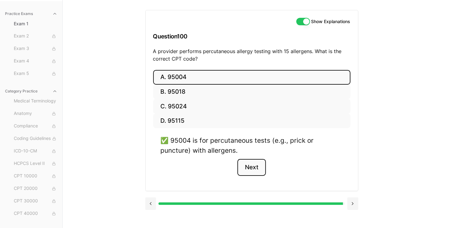
click at [255, 165] on button "Next" at bounding box center [251, 167] width 28 height 17
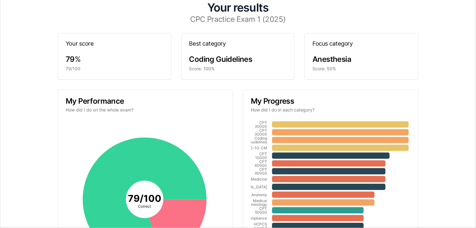
scroll to position [0, 0]
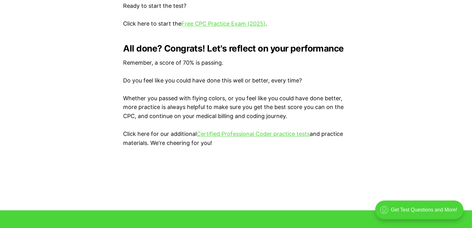
scroll to position [1330, 0]
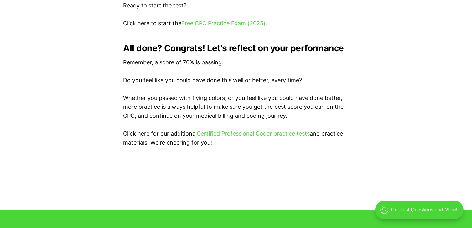
click at [275, 135] on link "Certified Professional Coder practice tests" at bounding box center [253, 134] width 113 height 7
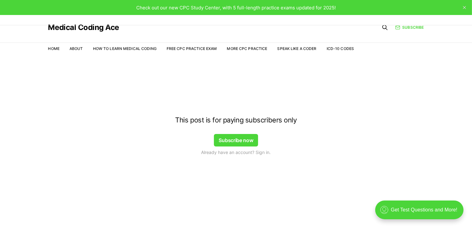
click at [427, 209] on div ".cls-1{fill:none;stroke:currentColor;stroke-linecap:round;stroke-linejoin:round…" at bounding box center [419, 210] width 88 height 19
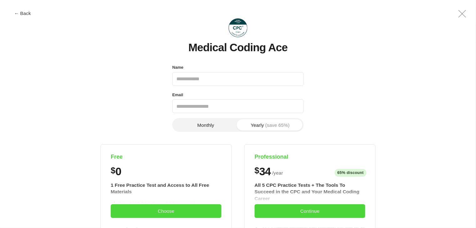
click at [213, 130] on button "Monthly" at bounding box center [206, 125] width 64 height 11
